Goal: Check status

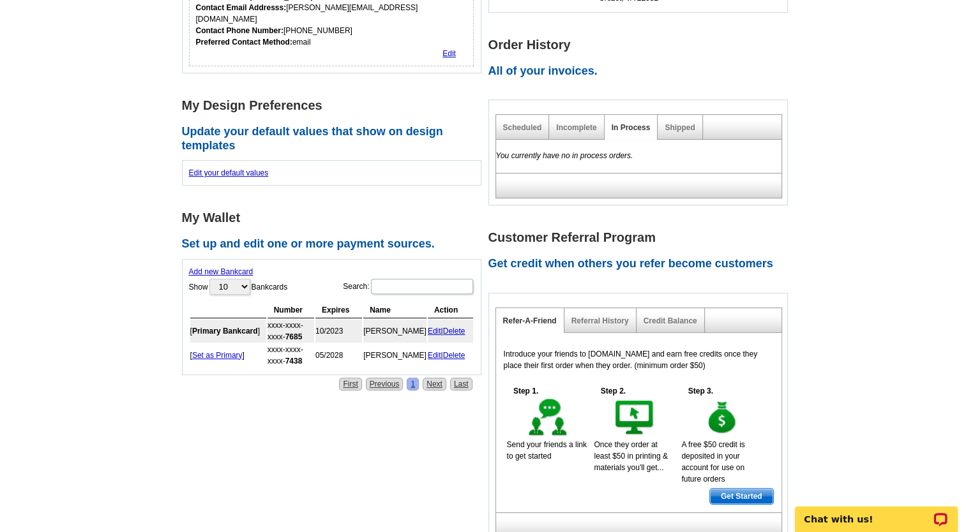
scroll to position [428, 0]
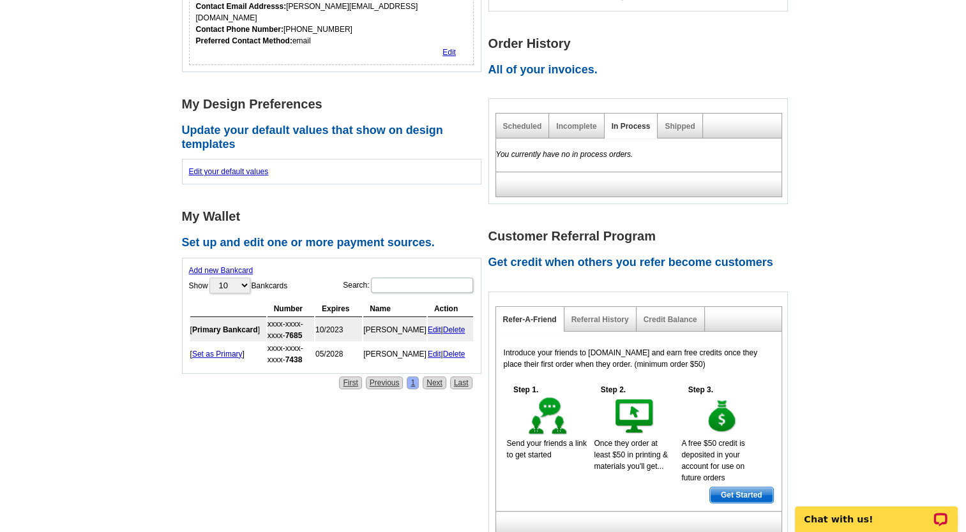
click at [673, 120] on div "Shipped" at bounding box center [679, 126] width 45 height 25
click at [680, 122] on link "Shipped" at bounding box center [680, 126] width 30 height 9
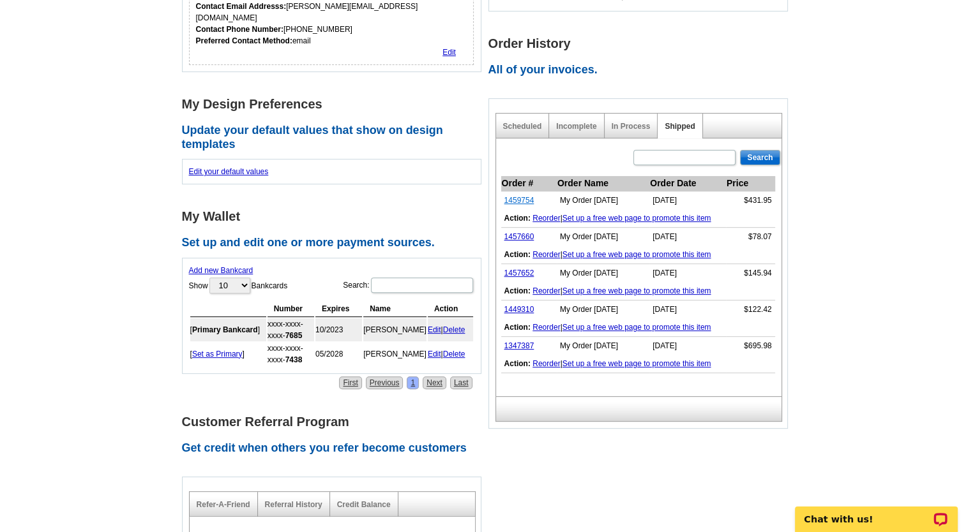
click at [515, 199] on link "1459754" at bounding box center [519, 200] width 30 height 9
